Goal: Task Accomplishment & Management: Use online tool/utility

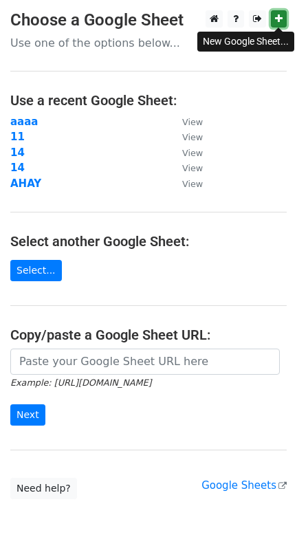
click at [278, 20] on icon at bounding box center [279, 19] width 8 height 10
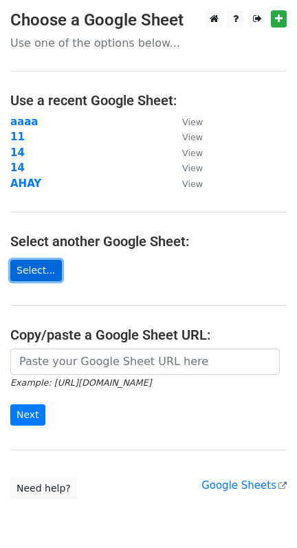
click at [41, 270] on link "Select..." at bounding box center [36, 270] width 52 height 21
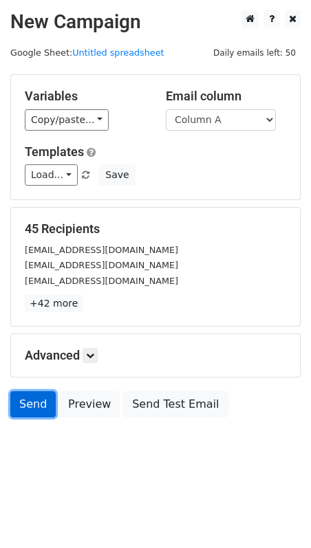
click at [36, 396] on link "Send" at bounding box center [32, 404] width 45 height 26
